Goal: Information Seeking & Learning: Learn about a topic

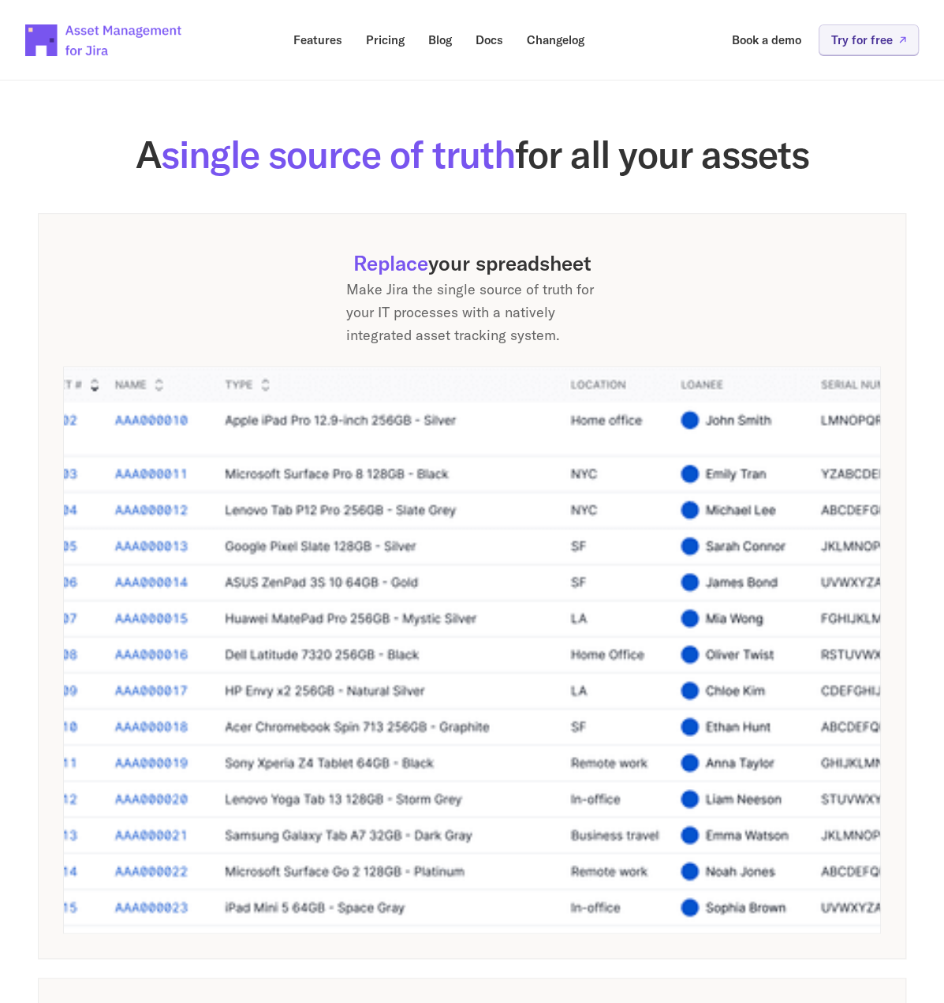
scroll to position [767, 0]
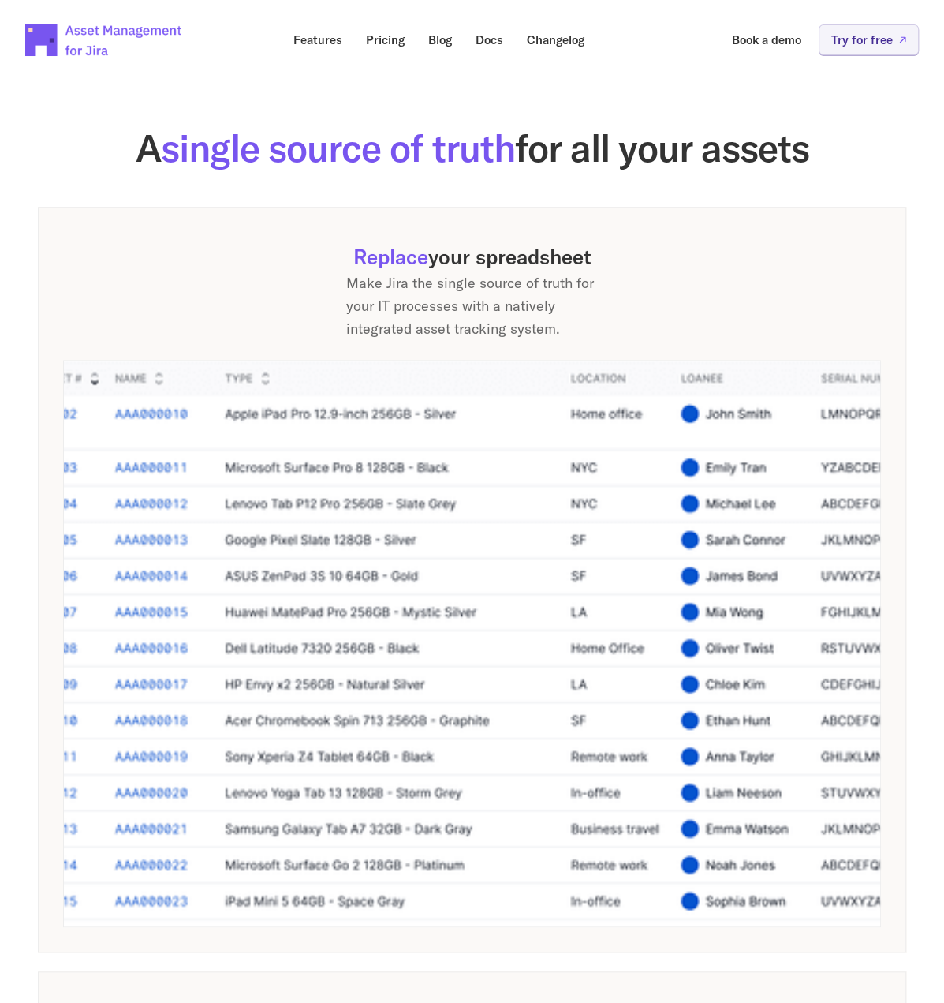
click at [269, 689] on img at bounding box center [472, 642] width 818 height 567
click at [75, 169] on h2 "A single source of truth for all your assets" at bounding box center [472, 148] width 868 height 42
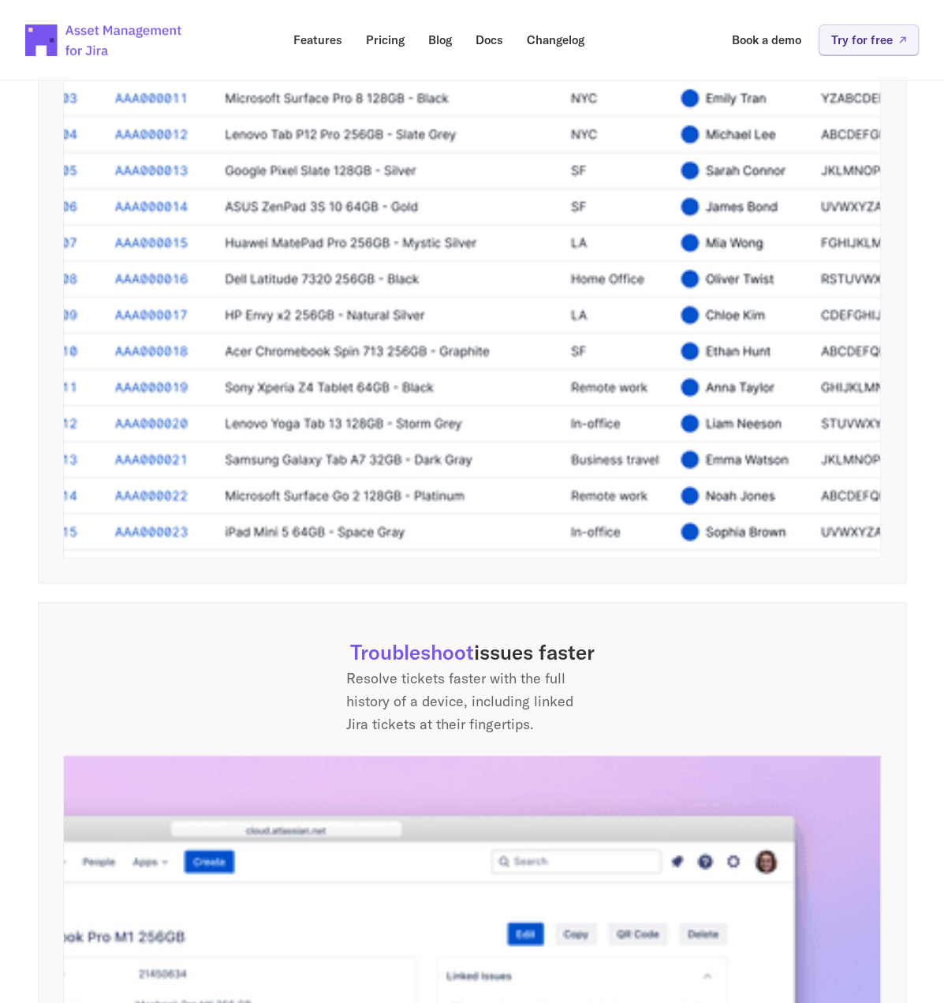
scroll to position [1142, 0]
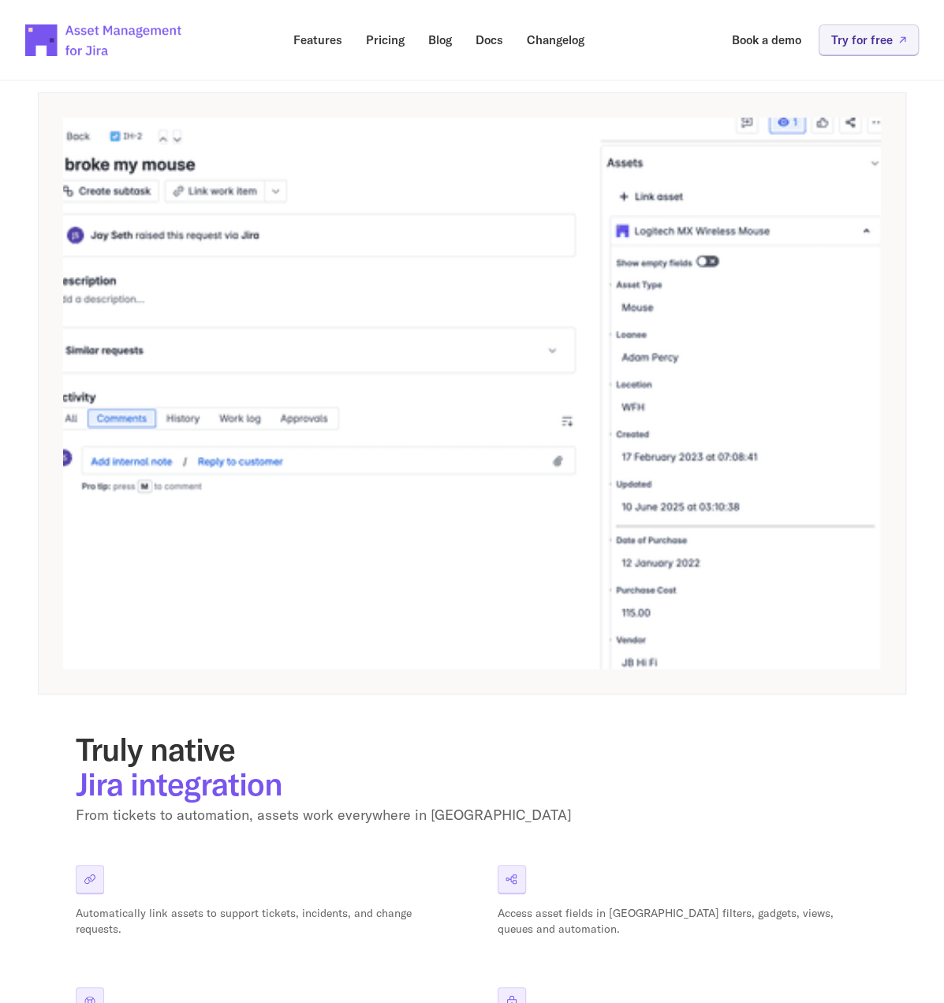
scroll to position [36, 0]
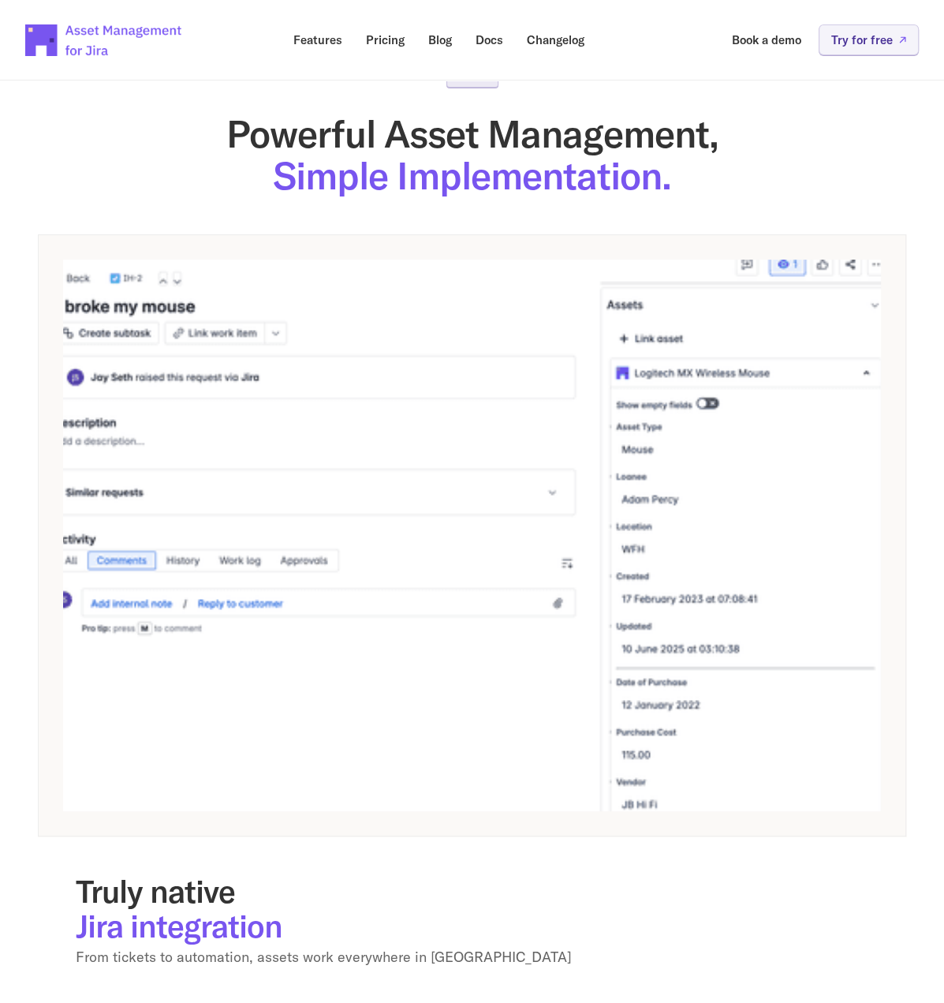
click at [547, 484] on img at bounding box center [472, 535] width 818 height 551
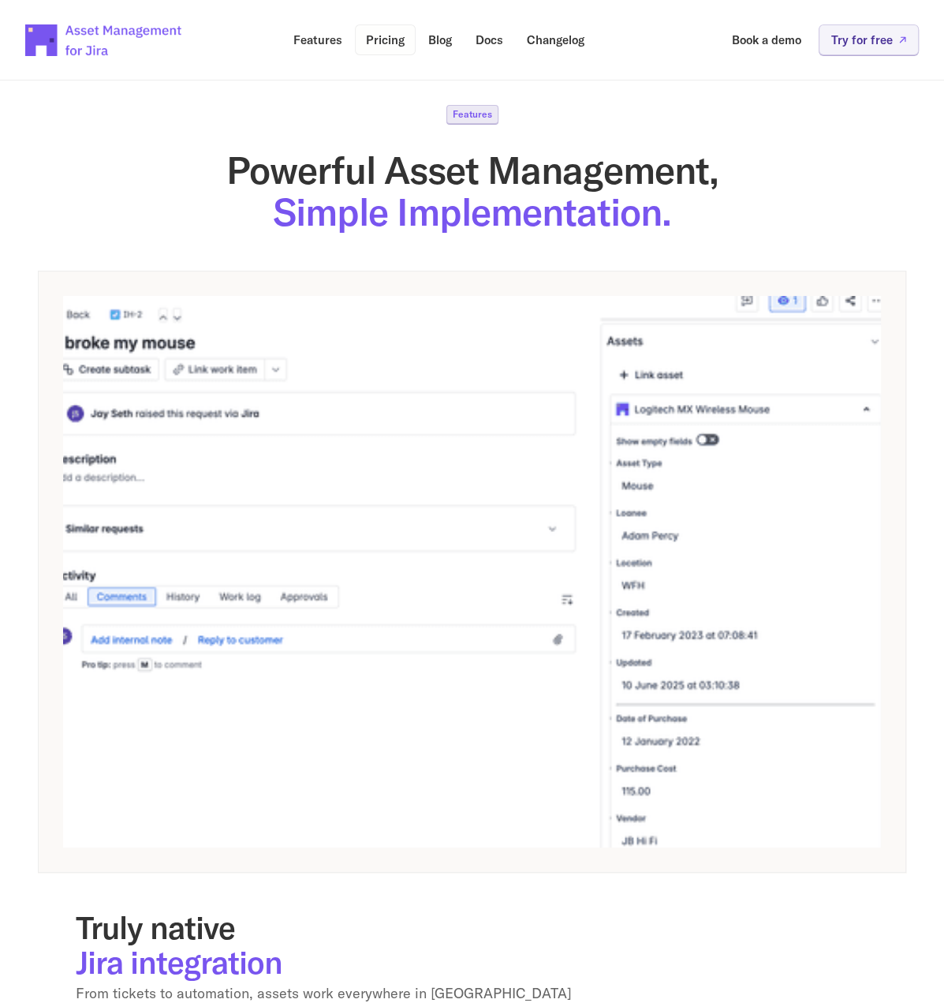
click at [376, 43] on p "Pricing" at bounding box center [385, 40] width 39 height 12
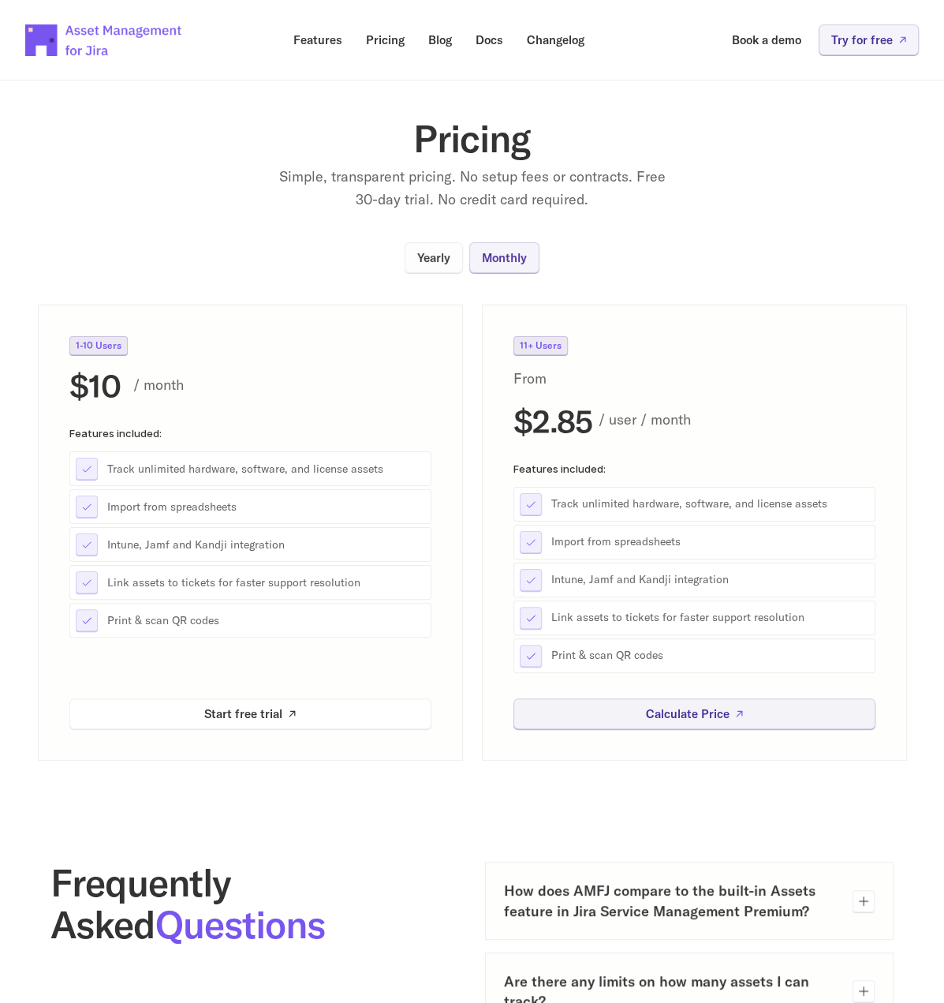
click at [435, 263] on p "Yearly" at bounding box center [433, 258] width 33 height 12
click at [488, 263] on p "Monthly" at bounding box center [504, 258] width 45 height 12
click at [427, 263] on p "Yearly" at bounding box center [433, 258] width 33 height 12
click at [398, 46] on p "Pricing" at bounding box center [385, 40] width 39 height 12
click at [315, 45] on p "Features" at bounding box center [317, 40] width 49 height 12
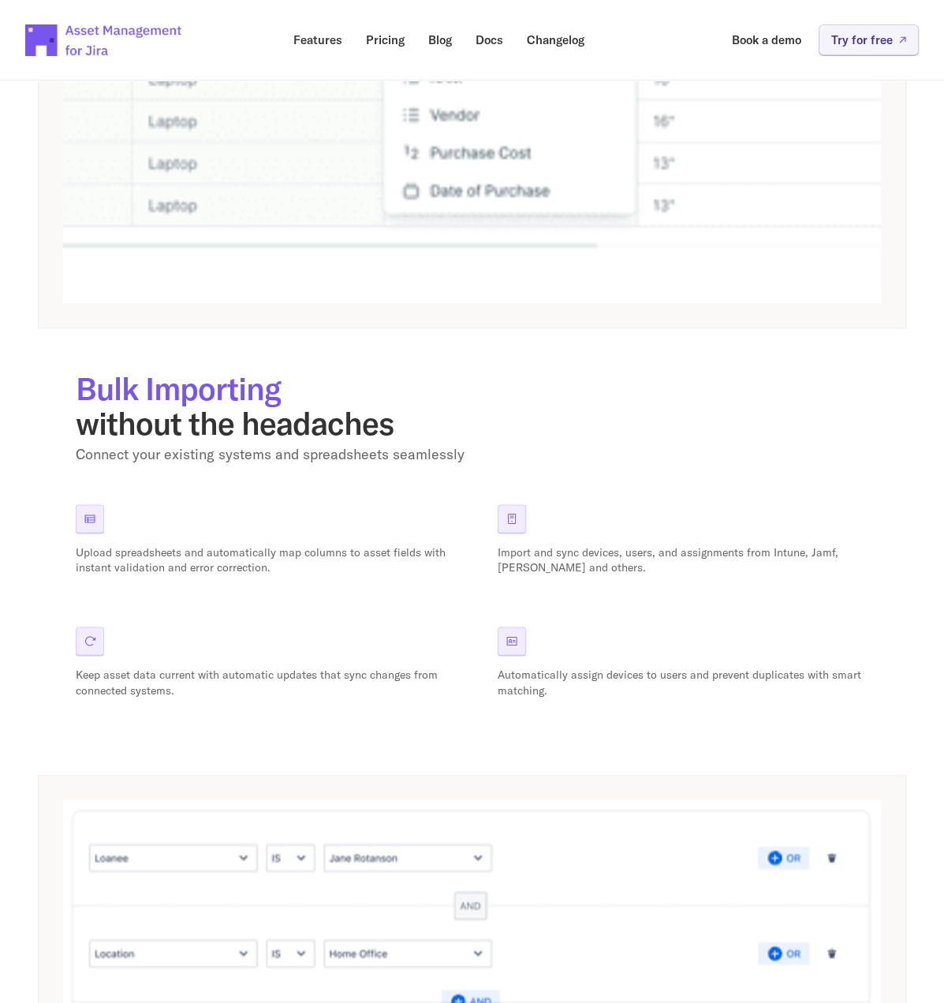
scroll to position [1596, 0]
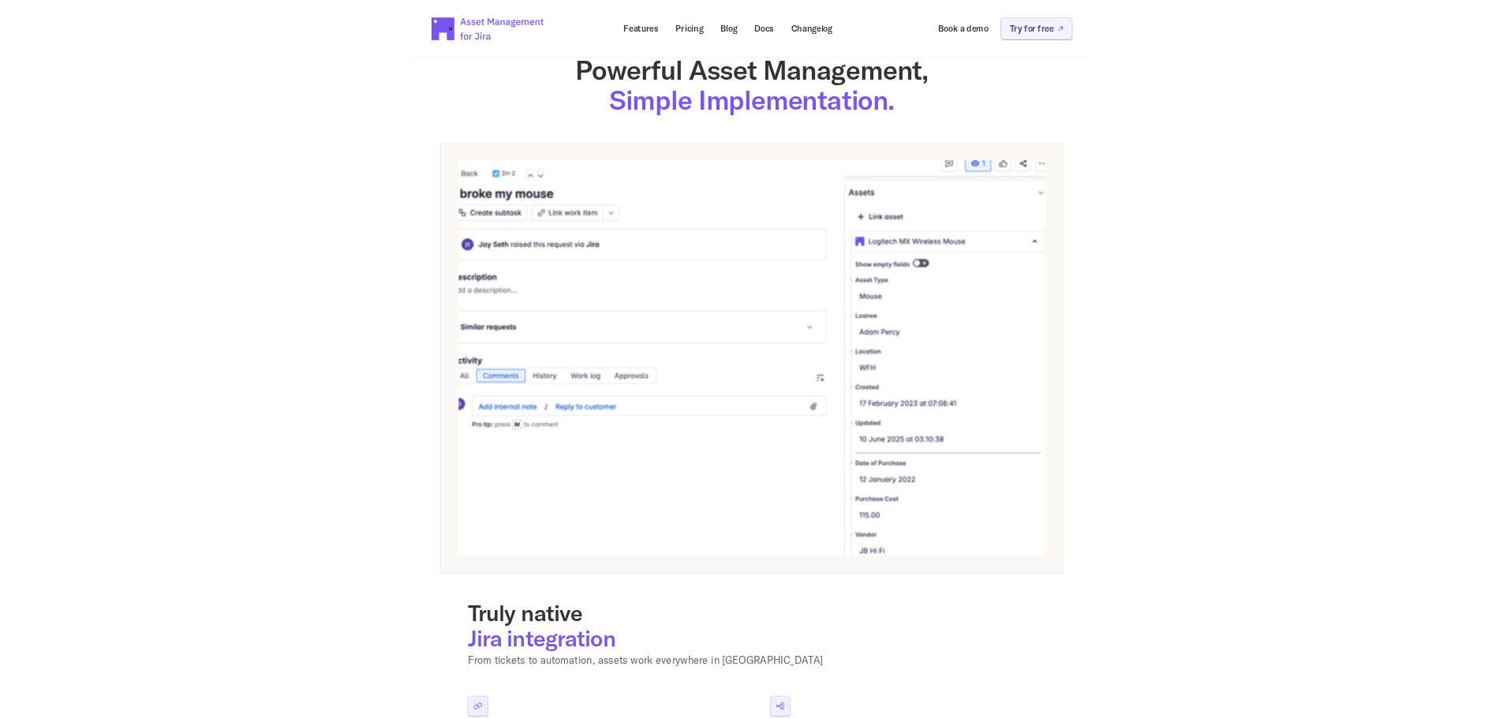
scroll to position [0, 0]
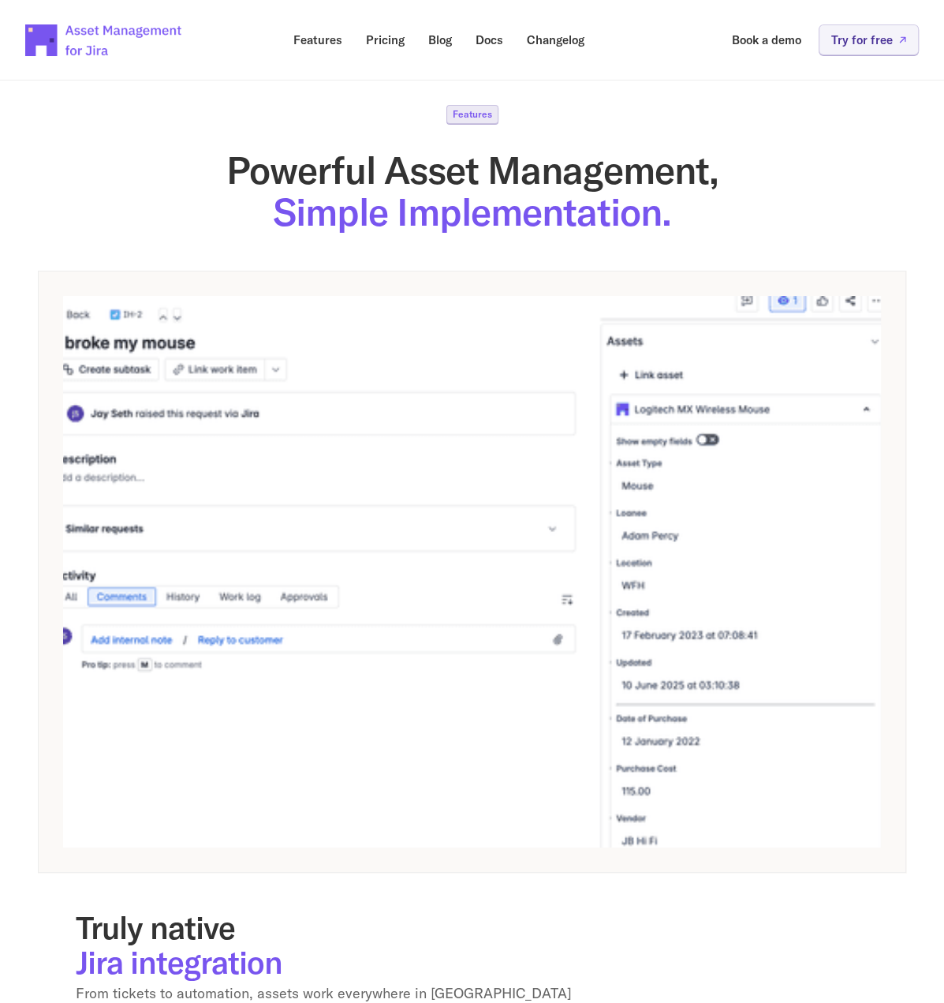
click at [453, 470] on div "Truly native Jira integration From tickets to automation, assets work everywher…" at bounding box center [472, 754] width 868 height 967
